Goal: Find specific page/section: Find specific page/section

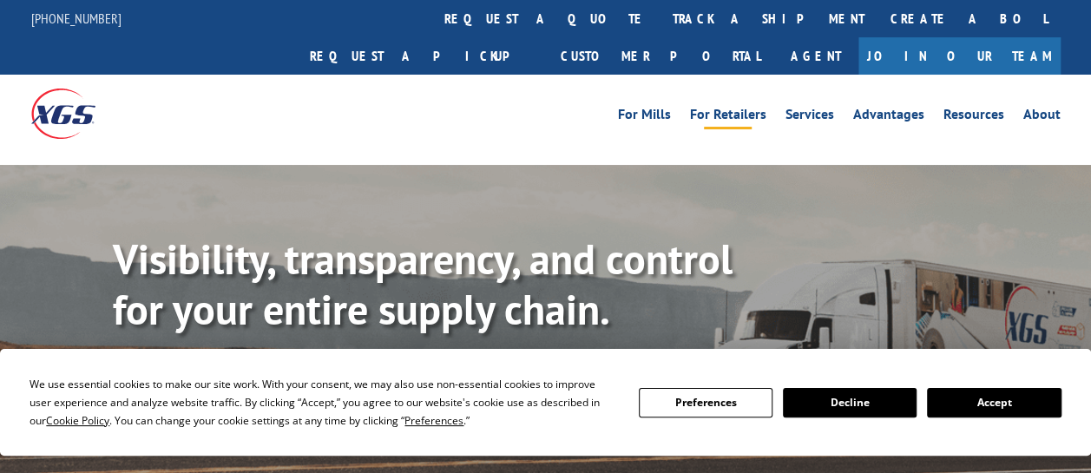
click at [739, 108] on link "For Retailers" at bounding box center [728, 117] width 76 height 19
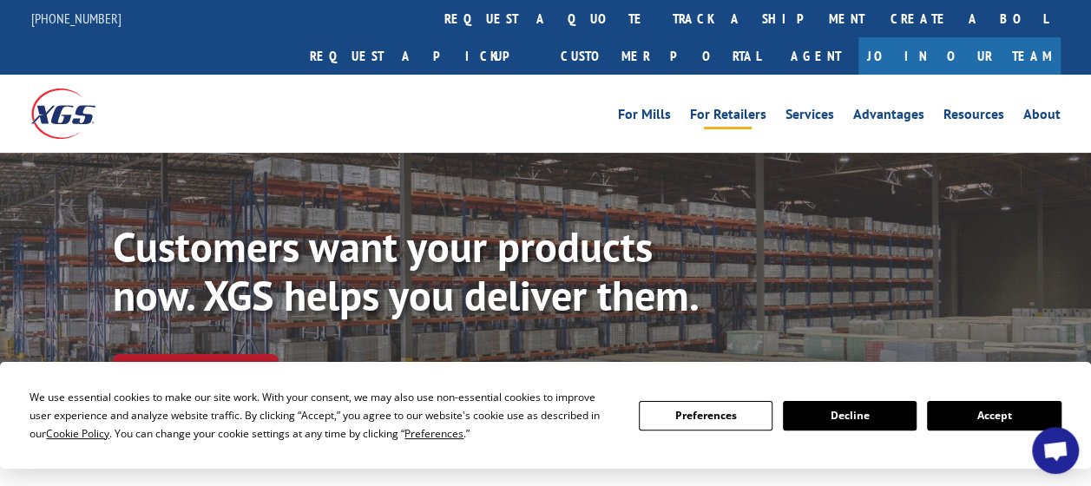
scroll to position [174, 0]
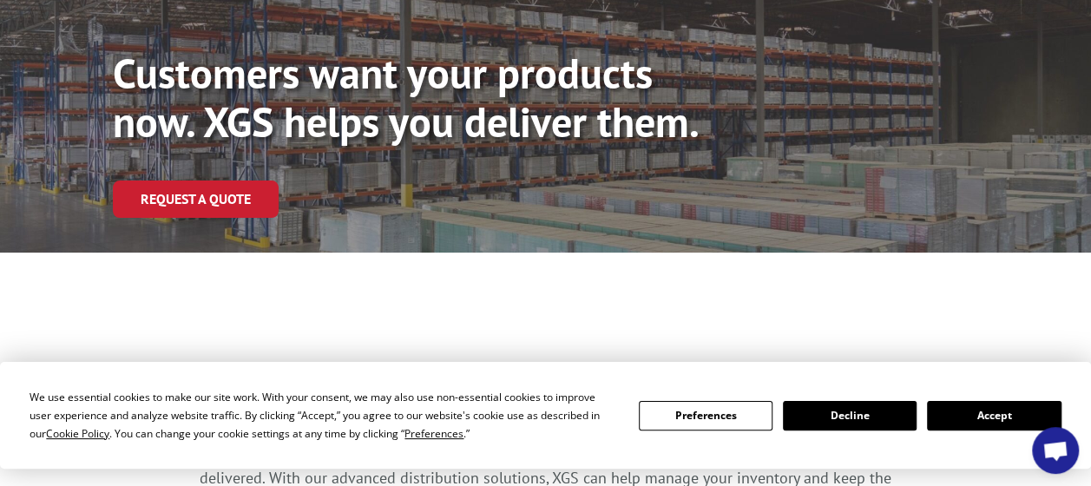
click at [992, 415] on button "Accept" at bounding box center [994, 416] width 134 height 30
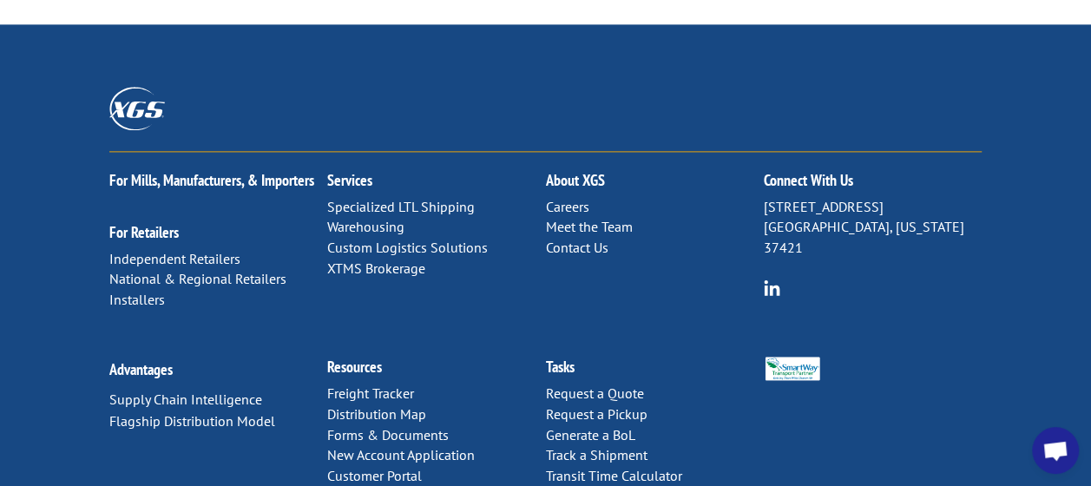
drag, startPoint x: 623, startPoint y: 374, endPoint x: 651, endPoint y: 448, distance: 78.8
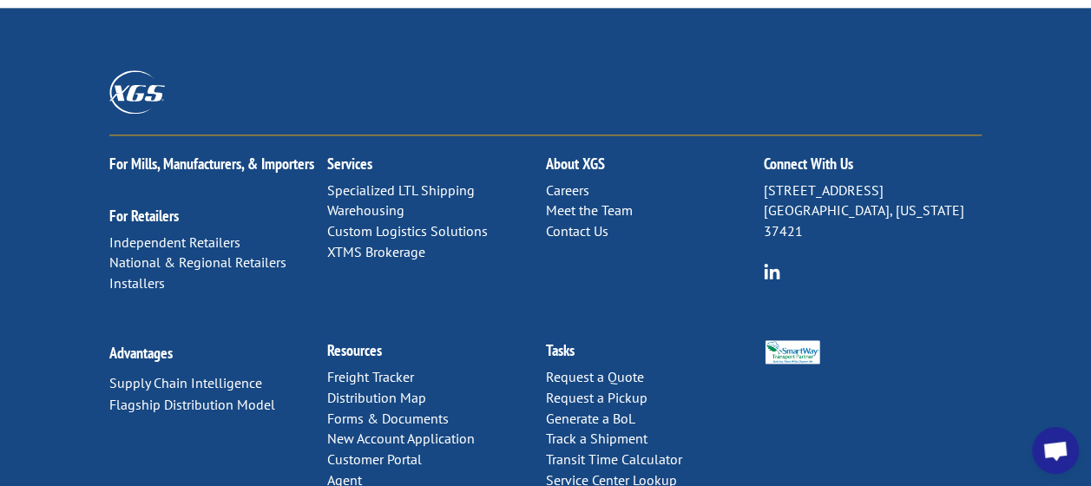
click at [385, 389] on link "Distribution Map" at bounding box center [376, 397] width 99 height 17
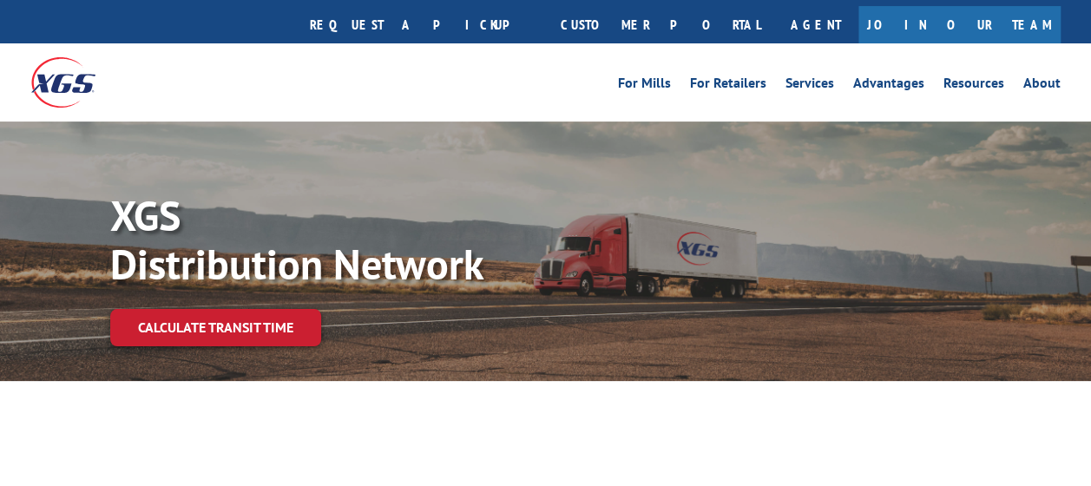
drag, startPoint x: 462, startPoint y: 241, endPoint x: 469, endPoint y: 464, distance: 222.3
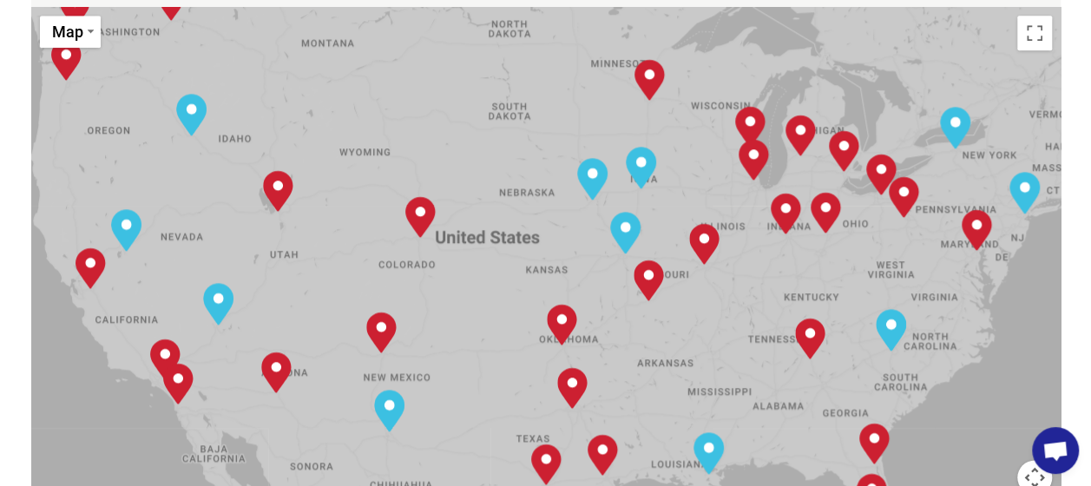
drag, startPoint x: 476, startPoint y: 386, endPoint x: 476, endPoint y: 240, distance: 146.7
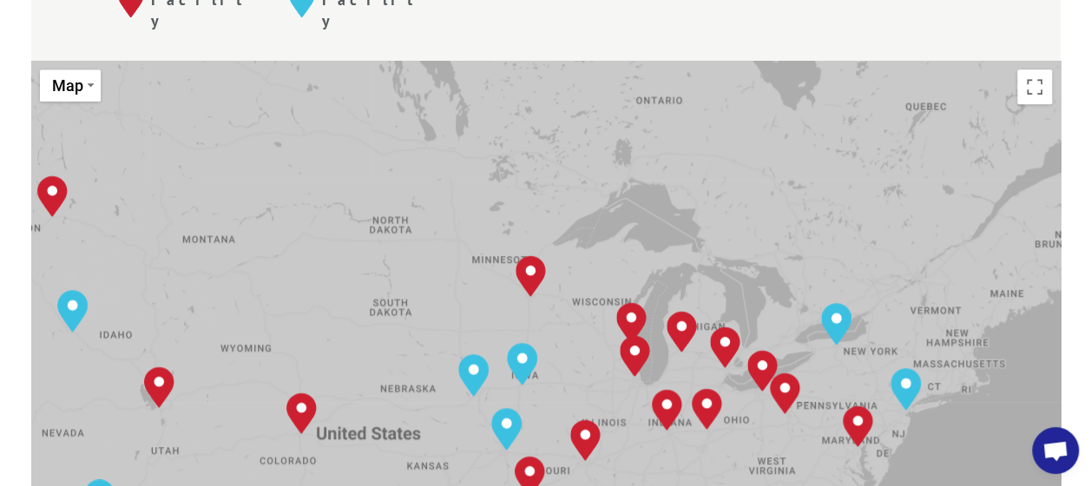
drag, startPoint x: 524, startPoint y: 217, endPoint x: 422, endPoint y: 330, distance: 152.4
click at [422, 330] on div "To navigate, press the arrow keys. Albuquerque, NM Baltimore, MD Boise, ID Char…" at bounding box center [545, 346] width 1029 height 571
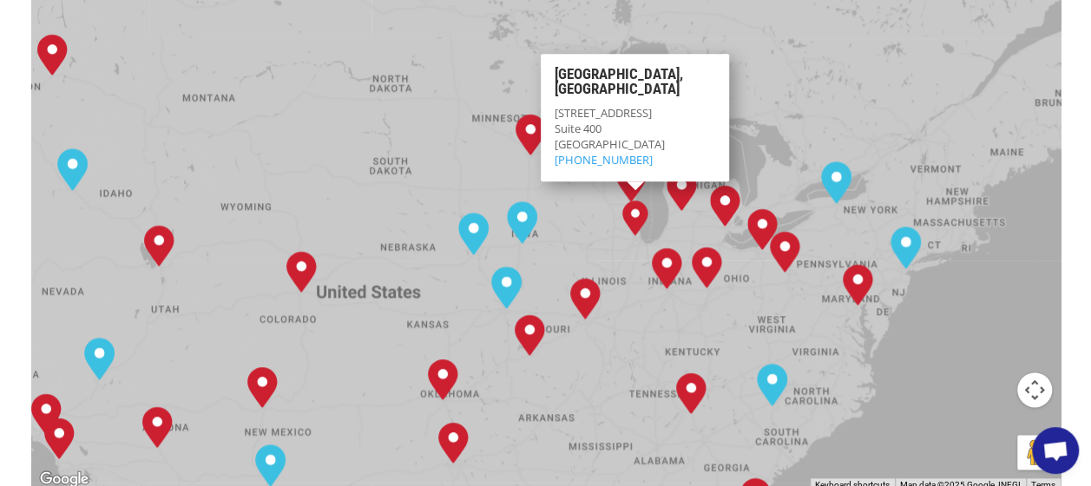
scroll to position [887, 0]
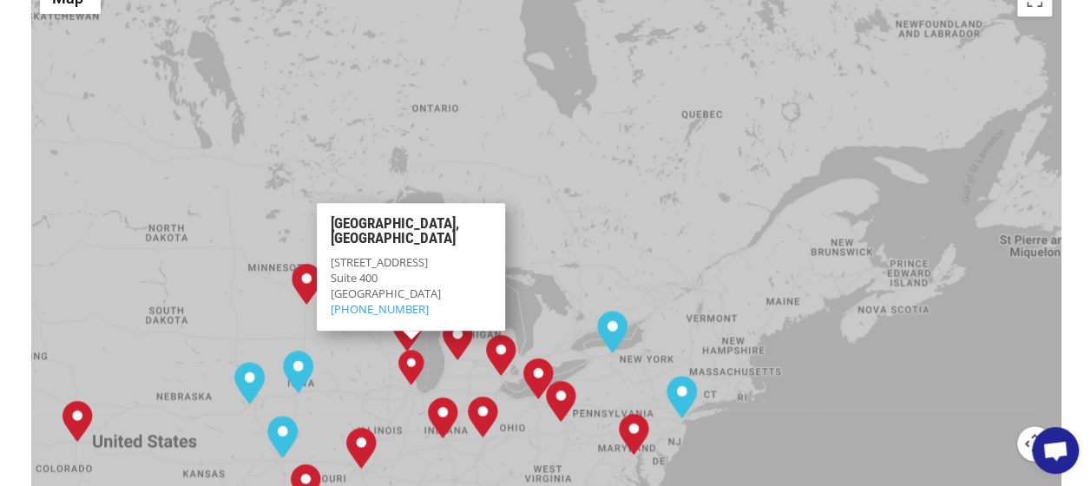
drag, startPoint x: 678, startPoint y: 307, endPoint x: 453, endPoint y: 408, distance: 246.3
click at [453, 408] on div "To navigate, press the arrow keys. Albuquerque, NM Baltimore, MD Boise, ID Char…" at bounding box center [545, 258] width 1029 height 571
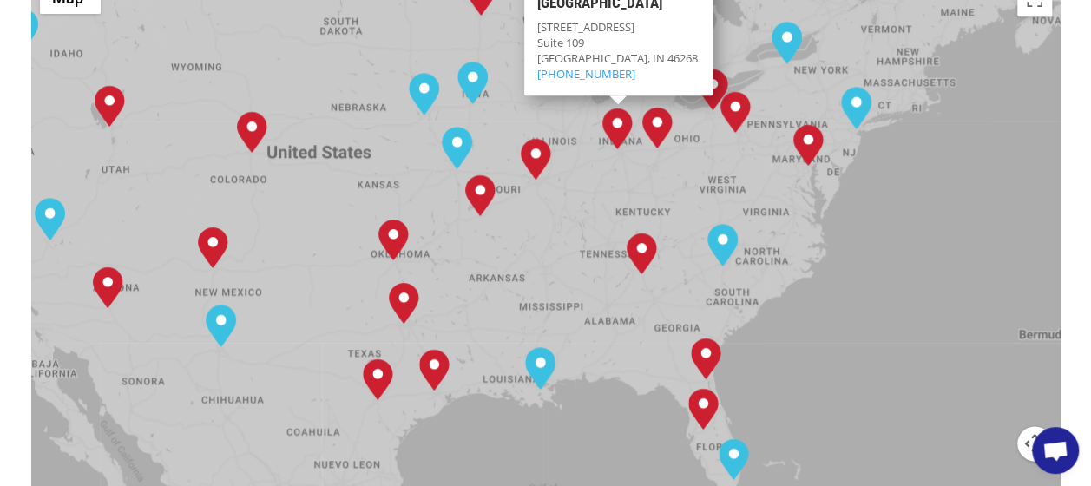
drag, startPoint x: 410, startPoint y: 398, endPoint x: 589, endPoint y: 104, distance: 344.0
click at [589, 104] on div "To navigate, press the arrow keys. Albuquerque, NM Baltimore, MD Boise, ID Char…" at bounding box center [545, 258] width 1029 height 571
